Goal: Use online tool/utility: Use online tool/utility

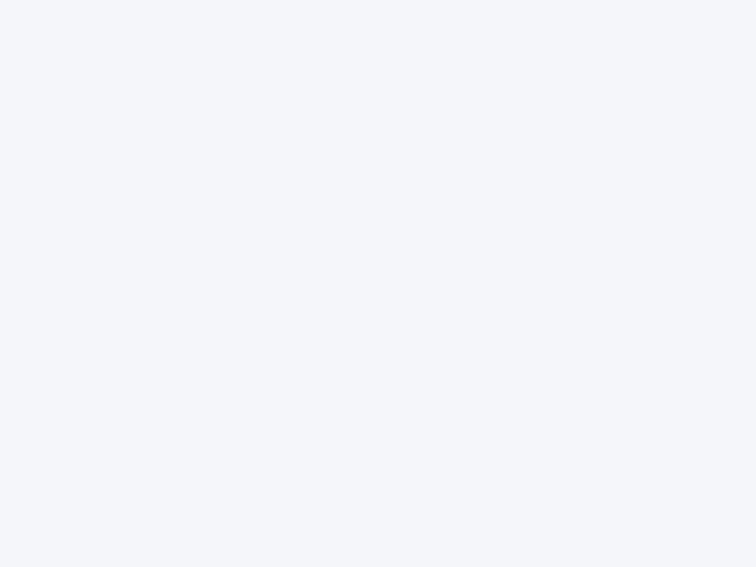
click at [378, 284] on div at bounding box center [378, 283] width 756 height 567
